Goal: Share content

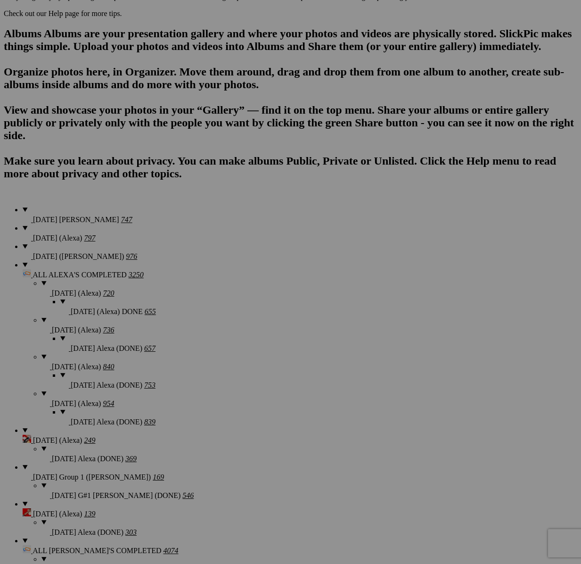
scroll to position [654, 0]
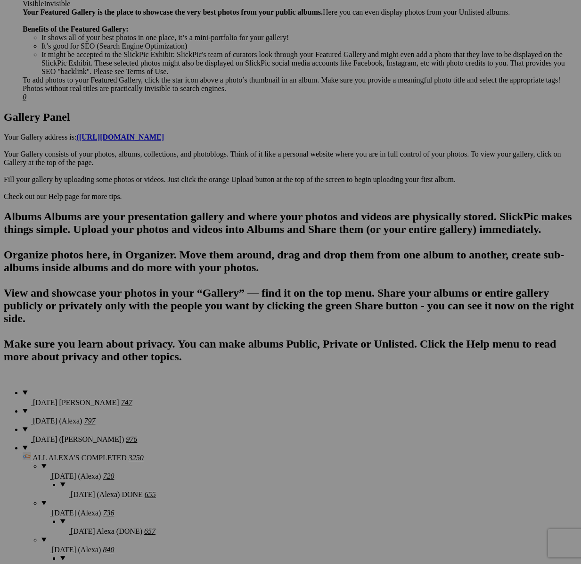
scroll to position [650, 0]
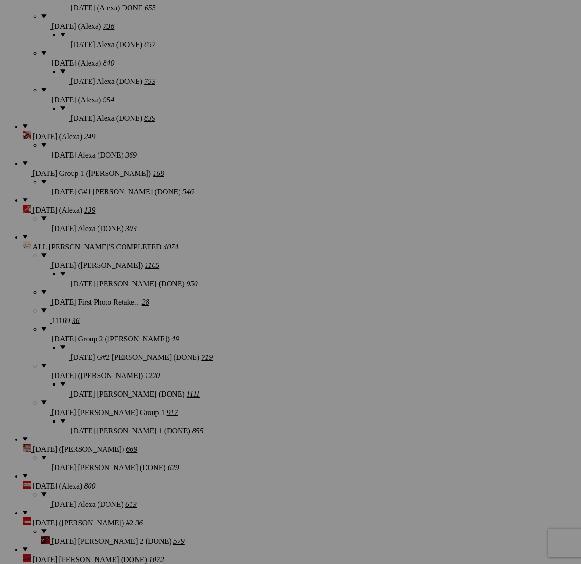
scroll to position [907, 0]
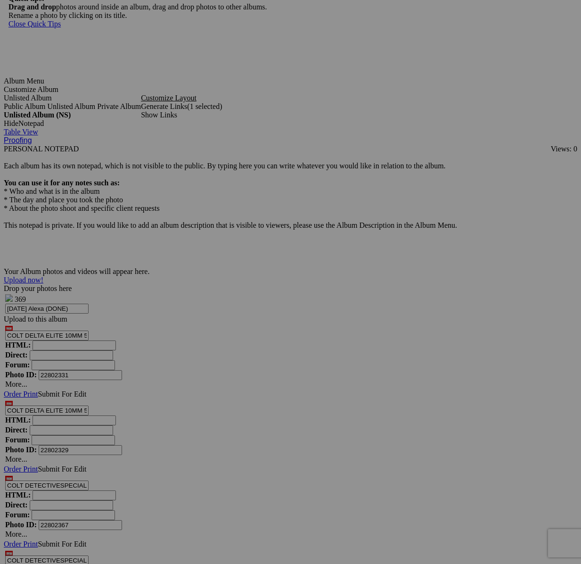
scroll to position [2979, 0]
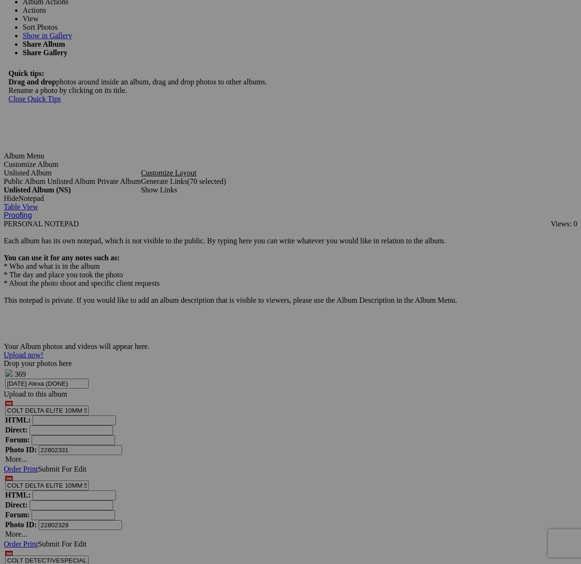
scroll to position [2907, 0]
type textarea "<!-- [DOMAIN_NAME] image hosting. HTML Bulk Share code Starts Here --> <div sty…"
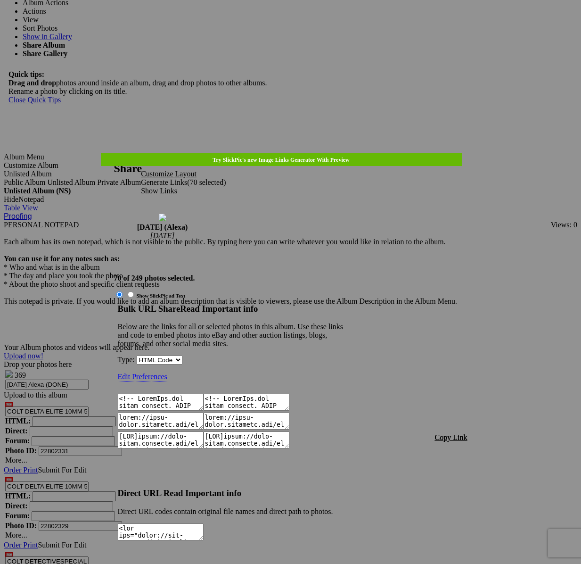
click at [450, 433] on span "Copy Link" at bounding box center [451, 437] width 33 height 8
click at [301, 23] on div at bounding box center [290, 282] width 581 height 564
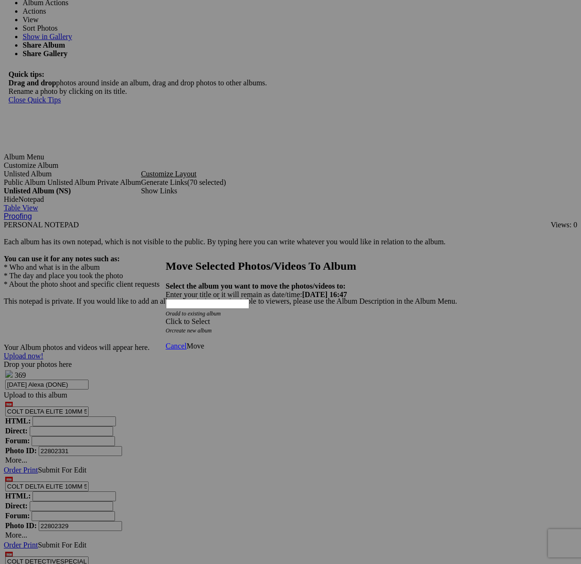
click at [355, 317] on div "Click to Select" at bounding box center [291, 321] width 250 height 8
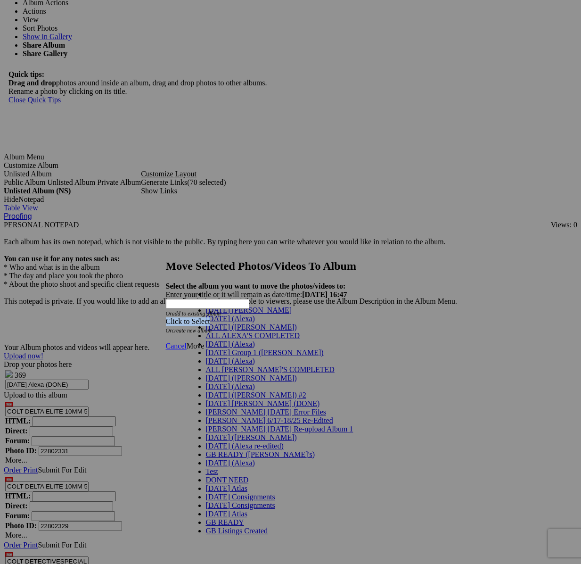
click at [244, 348] on link "[DATE] (Alexa)" at bounding box center [230, 344] width 49 height 8
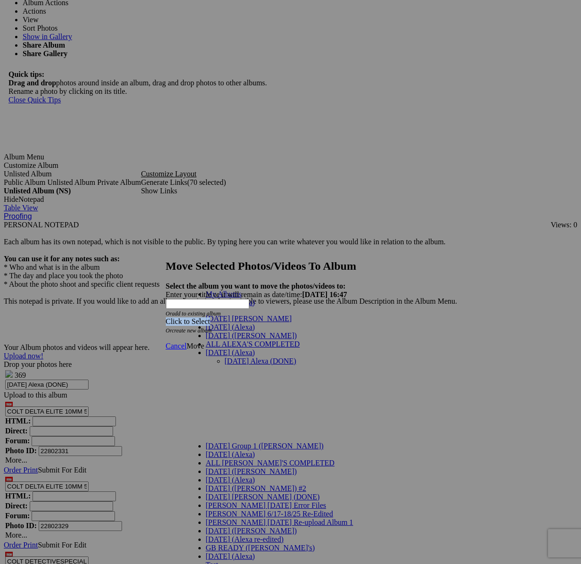
click at [238, 357] on link "[DATE] Alexa (DONE)" at bounding box center [261, 361] width 72 height 8
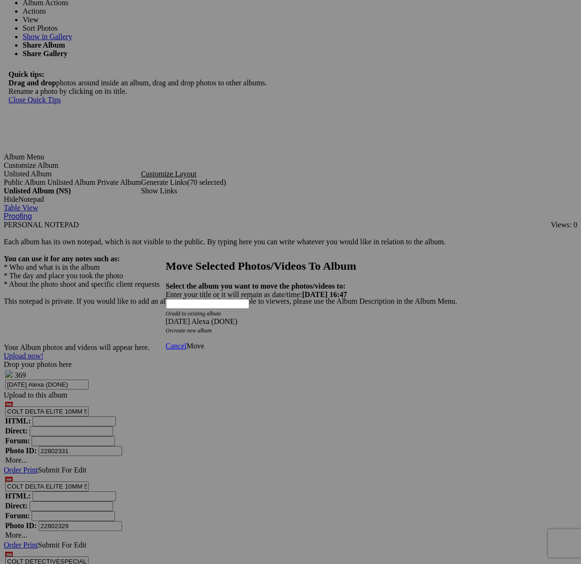
click at [204, 342] on span "Move" at bounding box center [195, 346] width 17 height 8
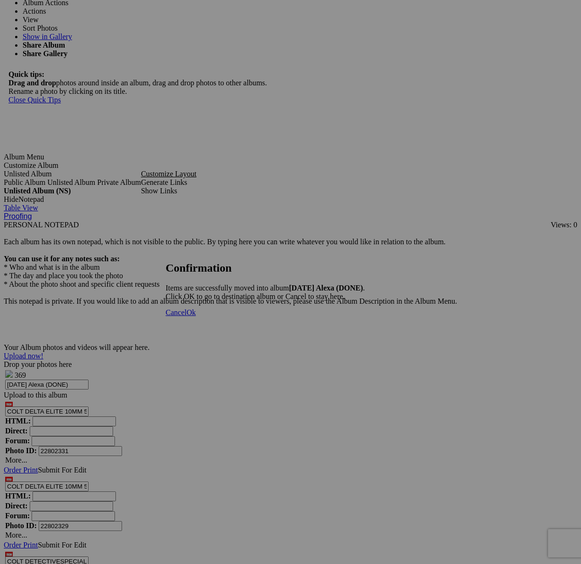
click at [187, 316] on span "Cancel" at bounding box center [176, 312] width 21 height 8
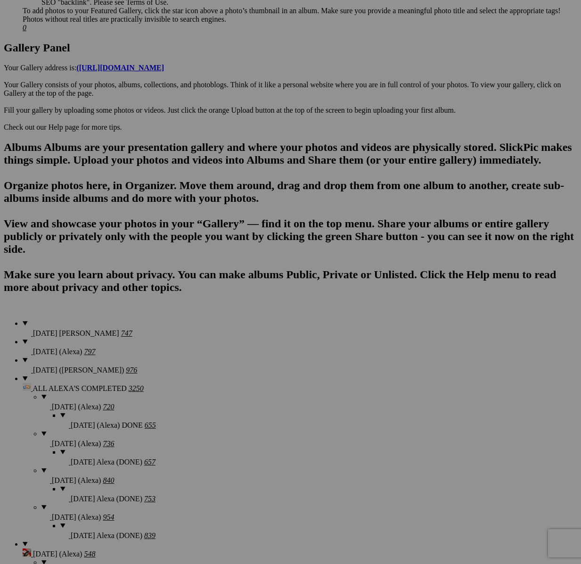
scroll to position [923, 0]
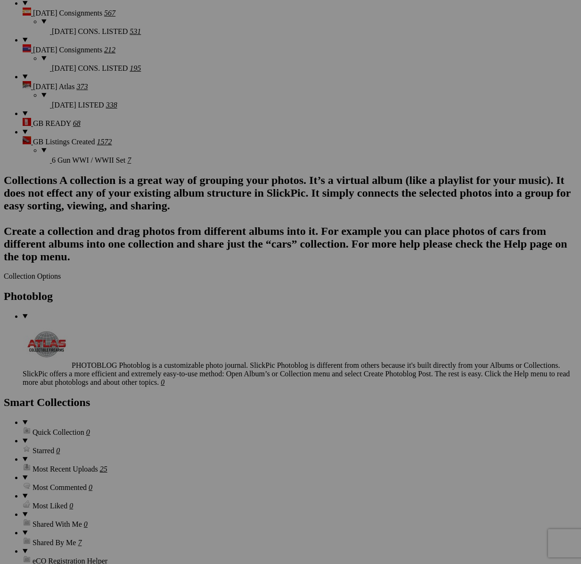
scroll to position [1850, 0]
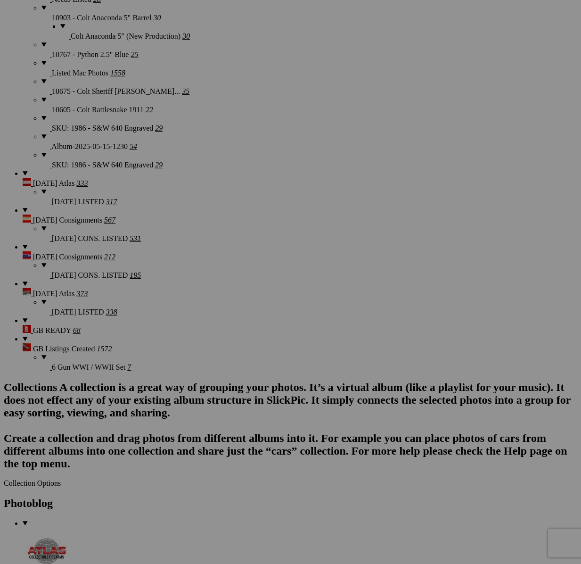
type textarea "<!-- [DOMAIN_NAME] image hosting. HTML Bulk Share code Starts Here --> <div sty…"
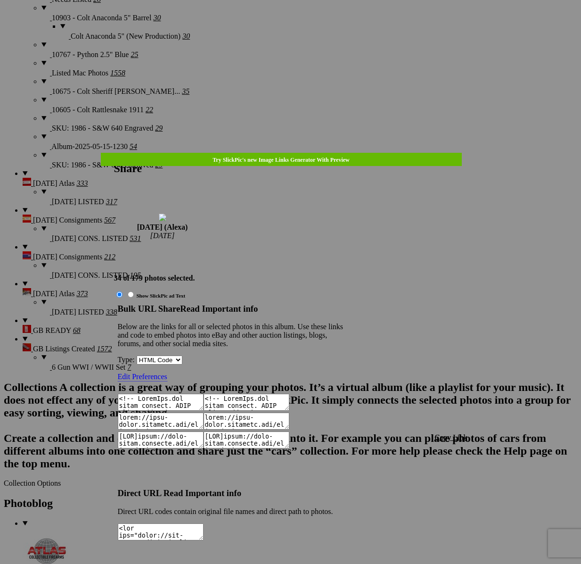
click at [445, 433] on span "Copy Link" at bounding box center [451, 437] width 33 height 8
click at [290, 26] on div at bounding box center [290, 282] width 581 height 564
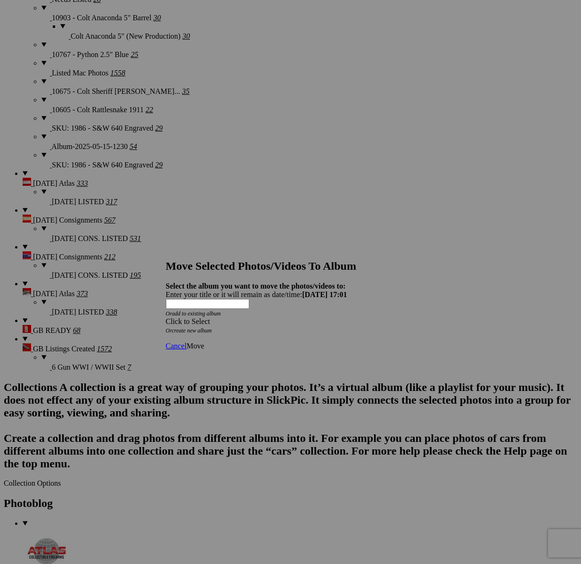
click at [166, 317] on span at bounding box center [166, 321] width 0 height 8
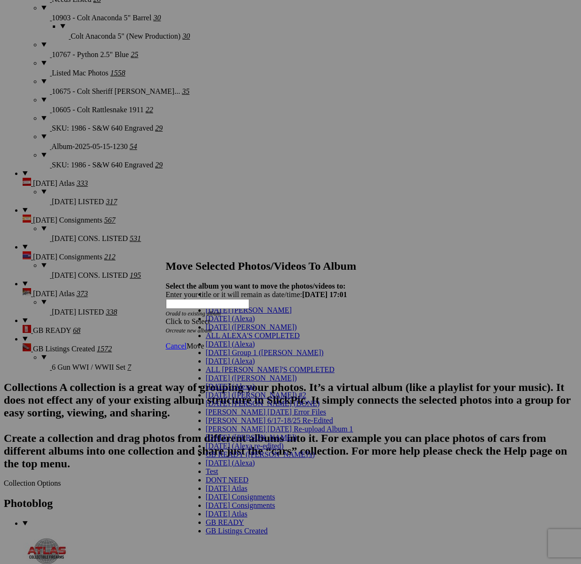
click at [227, 348] on span "[DATE] (Alexa)" at bounding box center [230, 344] width 49 height 8
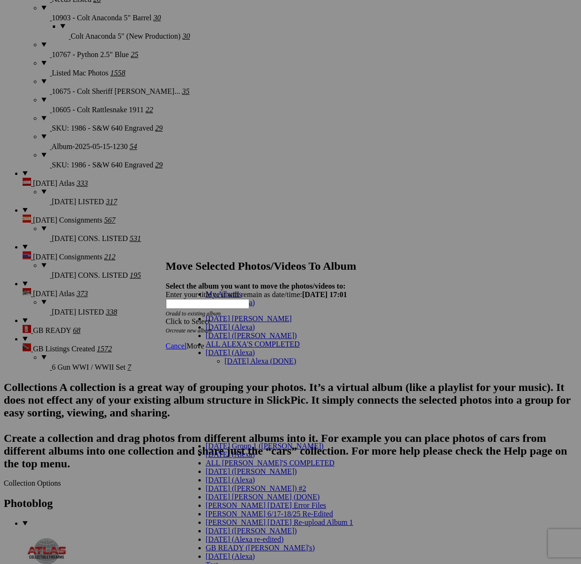
drag, startPoint x: 233, startPoint y: 325, endPoint x: 246, endPoint y: 327, distance: 12.3
click at [233, 357] on link "[DATE] Alexa (DONE)" at bounding box center [261, 361] width 72 height 8
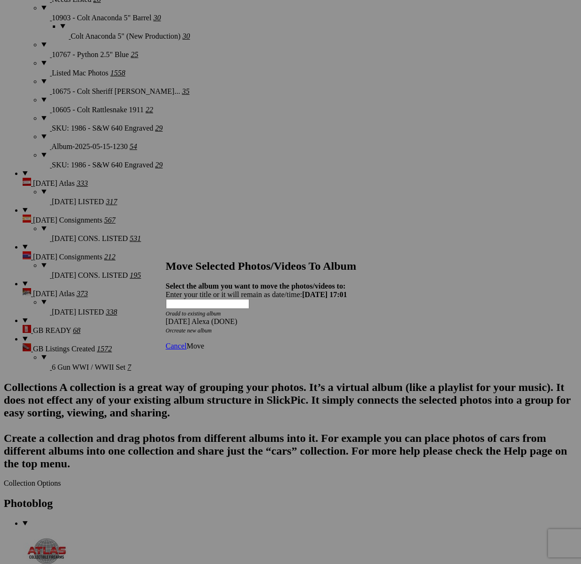
click at [204, 342] on span "Move" at bounding box center [195, 346] width 17 height 8
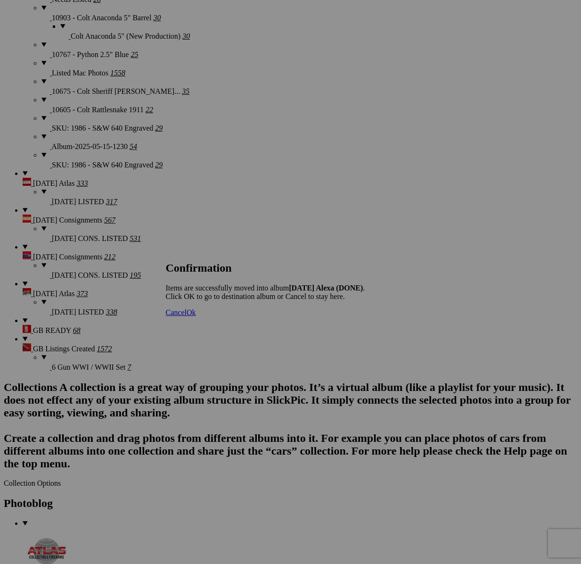
click at [187, 316] on span "Cancel" at bounding box center [176, 312] width 21 height 8
